Goal: Transaction & Acquisition: Purchase product/service

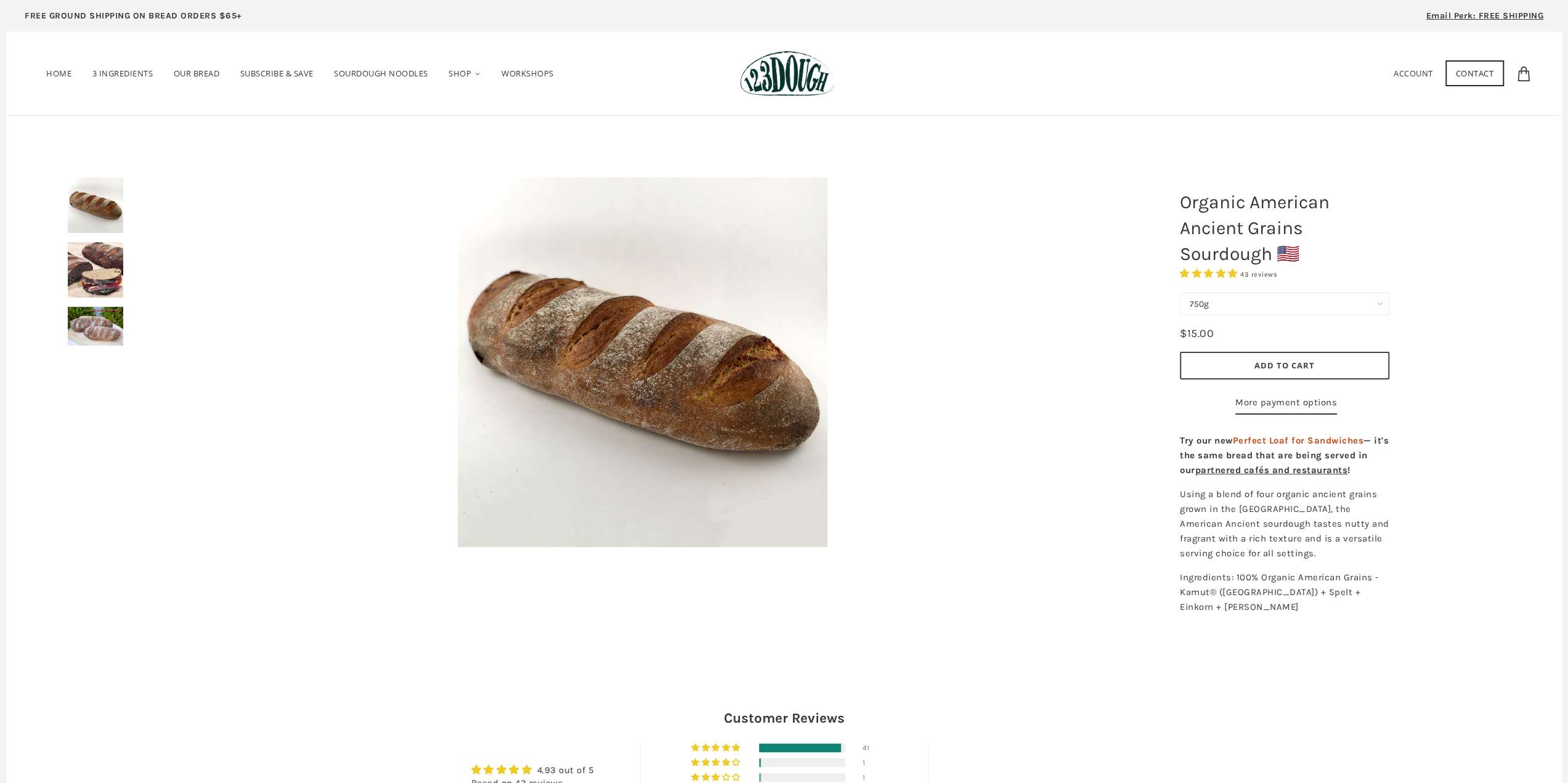
click at [1309, 300] on select "750g Perfect Loaf for Sandwiches (Whole, 1500g) Perfect Loaf for Sandwiches (Ha…" at bounding box center [1284, 304] width 209 height 22
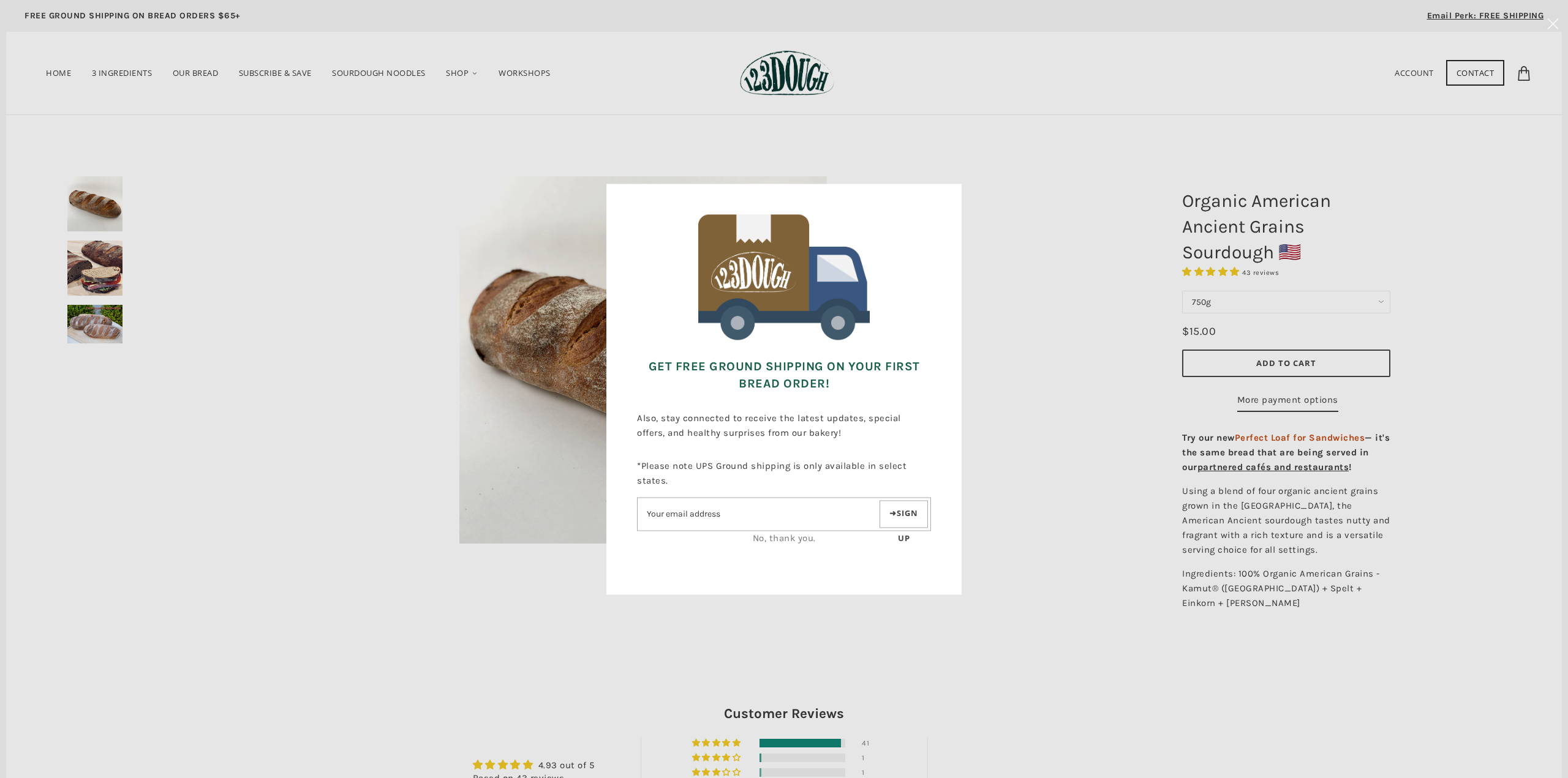
select select "Perfect Loaf for Sandwiches (Whole, 1500g)"
click at [1183, 291] on select "750g Perfect Loaf for Sandwiches (Whole, 1500g) Perfect Loaf for Sandwiches (Ha…" at bounding box center [1287, 302] width 208 height 22
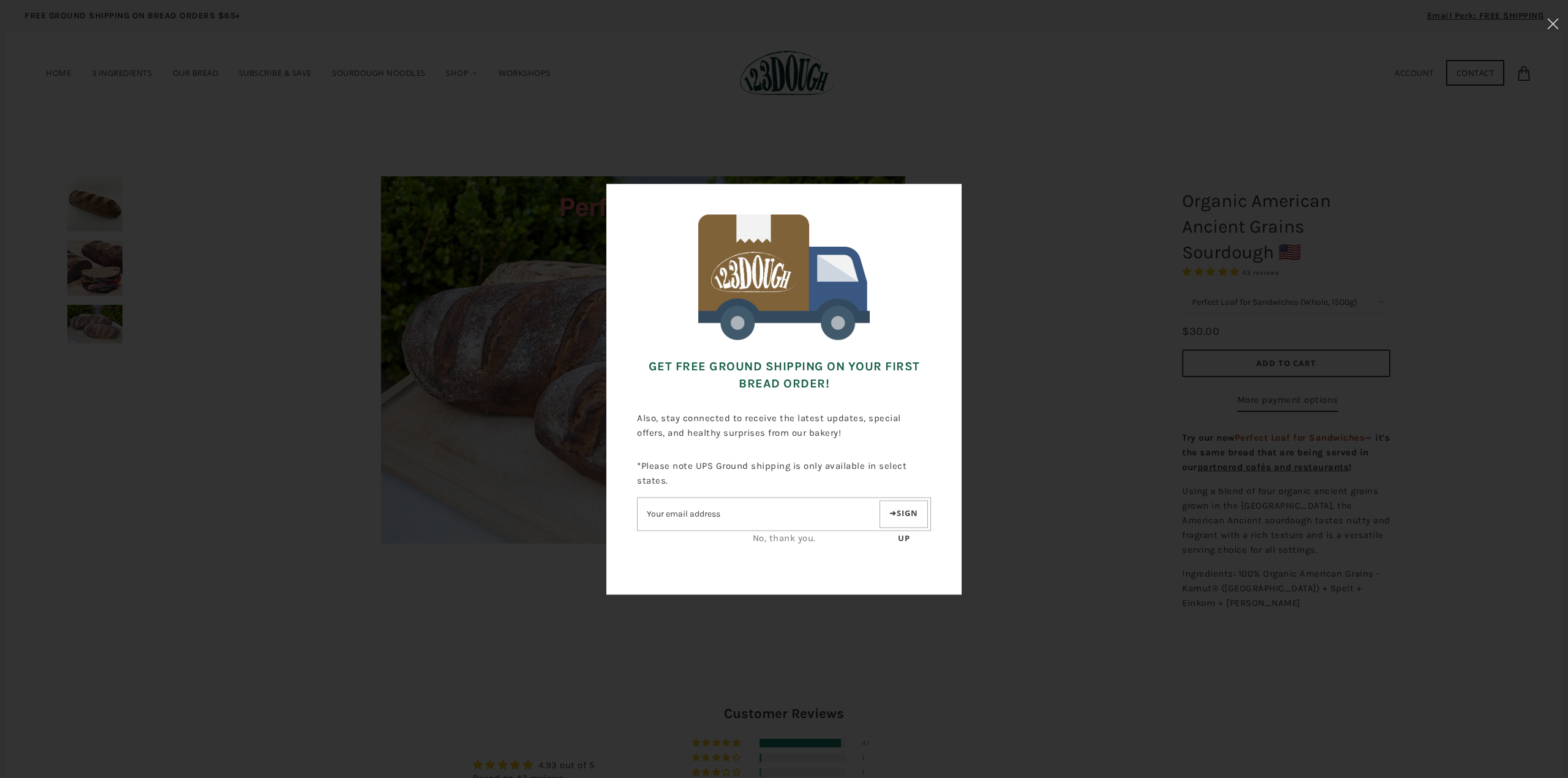
click at [771, 540] on link "No, thank you." at bounding box center [784, 538] width 63 height 11
click at [788, 535] on link "No, thank you." at bounding box center [784, 538] width 63 height 11
click at [791, 536] on link "No, thank you." at bounding box center [784, 538] width 63 height 11
click at [793, 536] on link "No, thank you." at bounding box center [784, 538] width 63 height 11
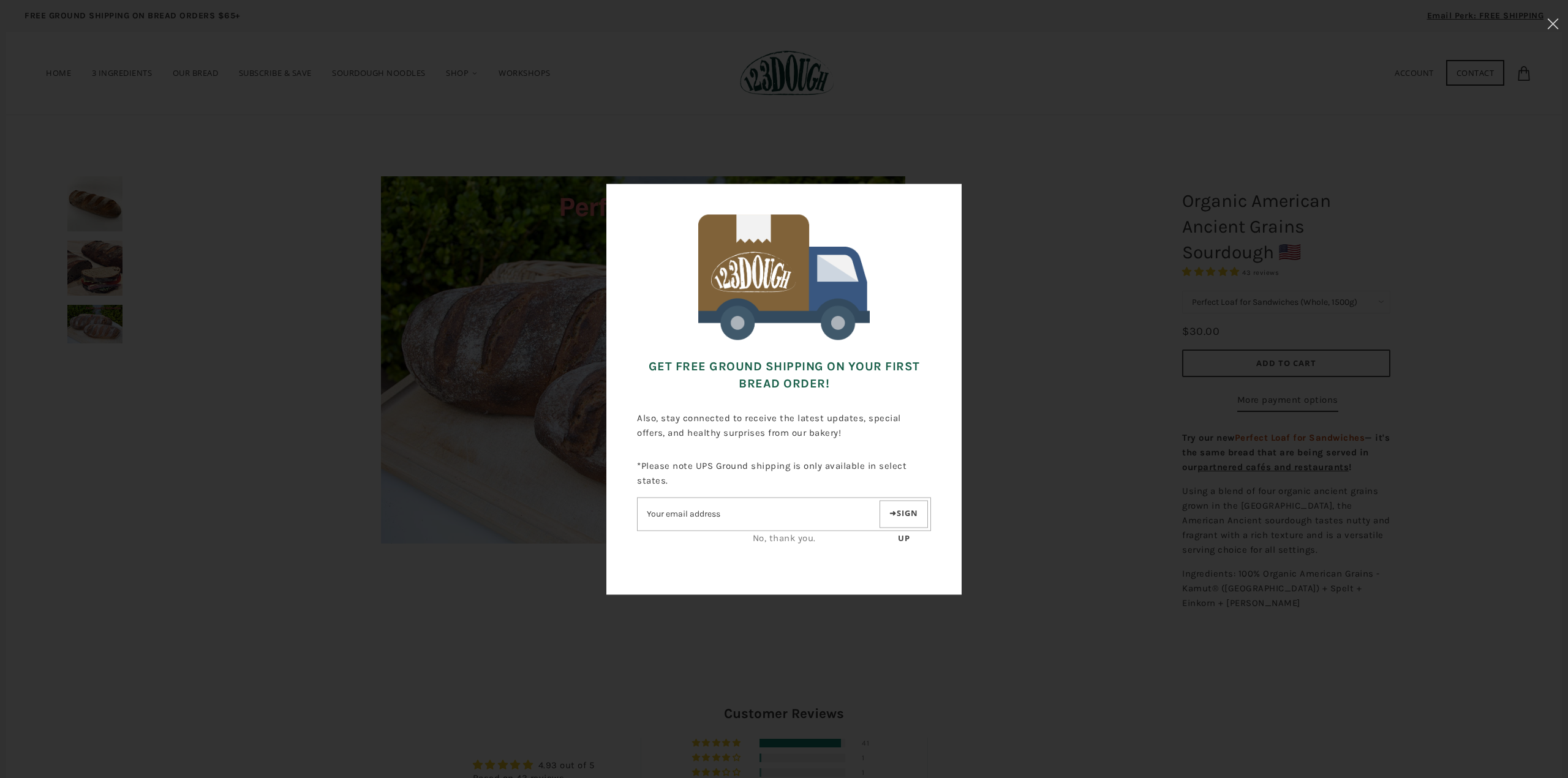
click at [800, 538] on link "No, thank you." at bounding box center [784, 538] width 63 height 11
click at [802, 541] on link "No, thank you." at bounding box center [784, 538] width 63 height 11
click at [802, 540] on link "No, thank you." at bounding box center [784, 538] width 63 height 11
click at [802, 539] on link "No, thank you." at bounding box center [784, 538] width 63 height 11
click at [802, 537] on link "No, thank you." at bounding box center [784, 538] width 63 height 11
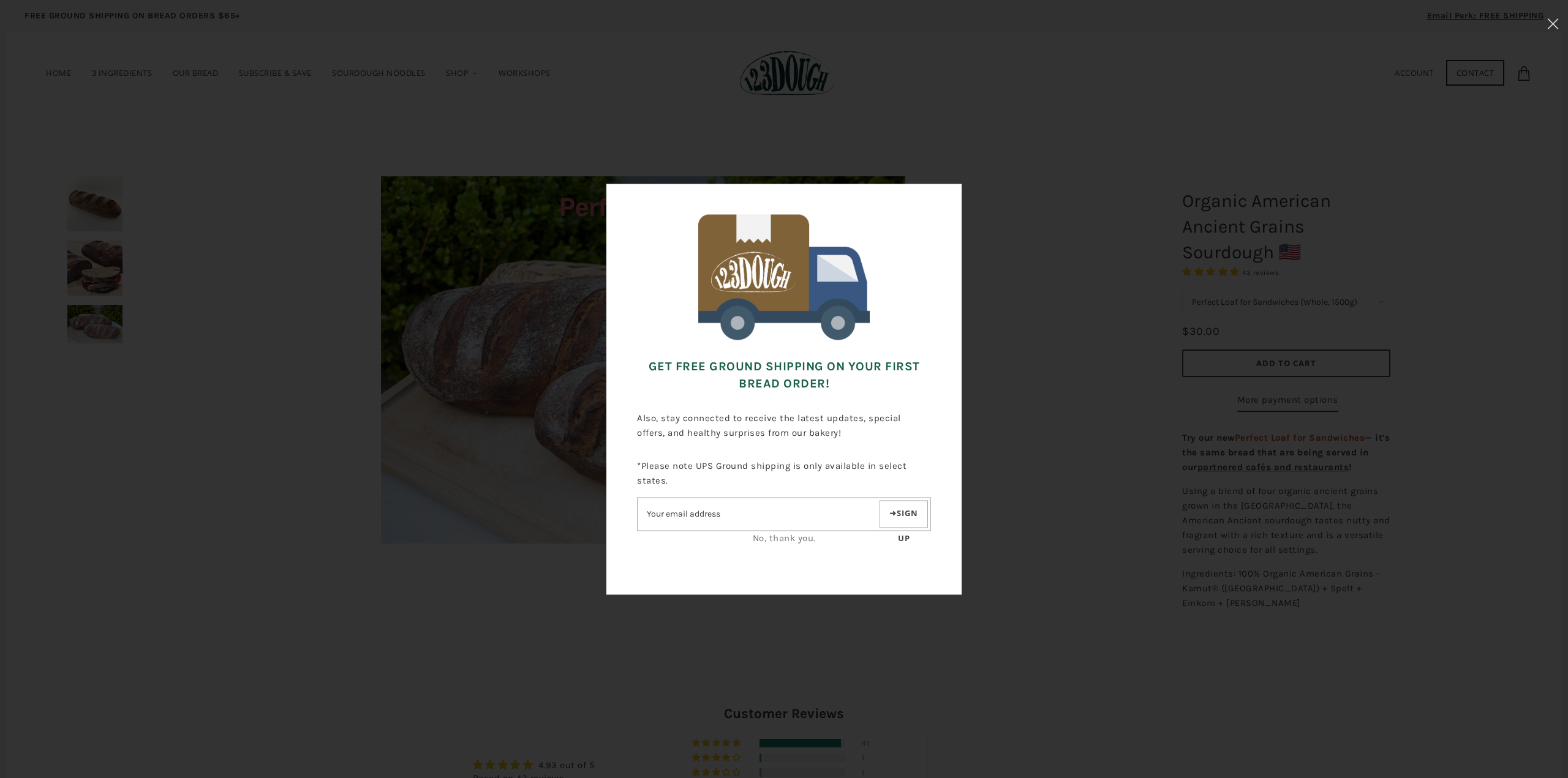
click at [802, 536] on link "No, thank you." at bounding box center [784, 538] width 63 height 11
click at [1123, 372] on div "Get FREE Ground Shipping on Your First Bread Order! Also, stay connected to rec…" at bounding box center [784, 389] width 1446 height 656
